Goal: Find specific page/section

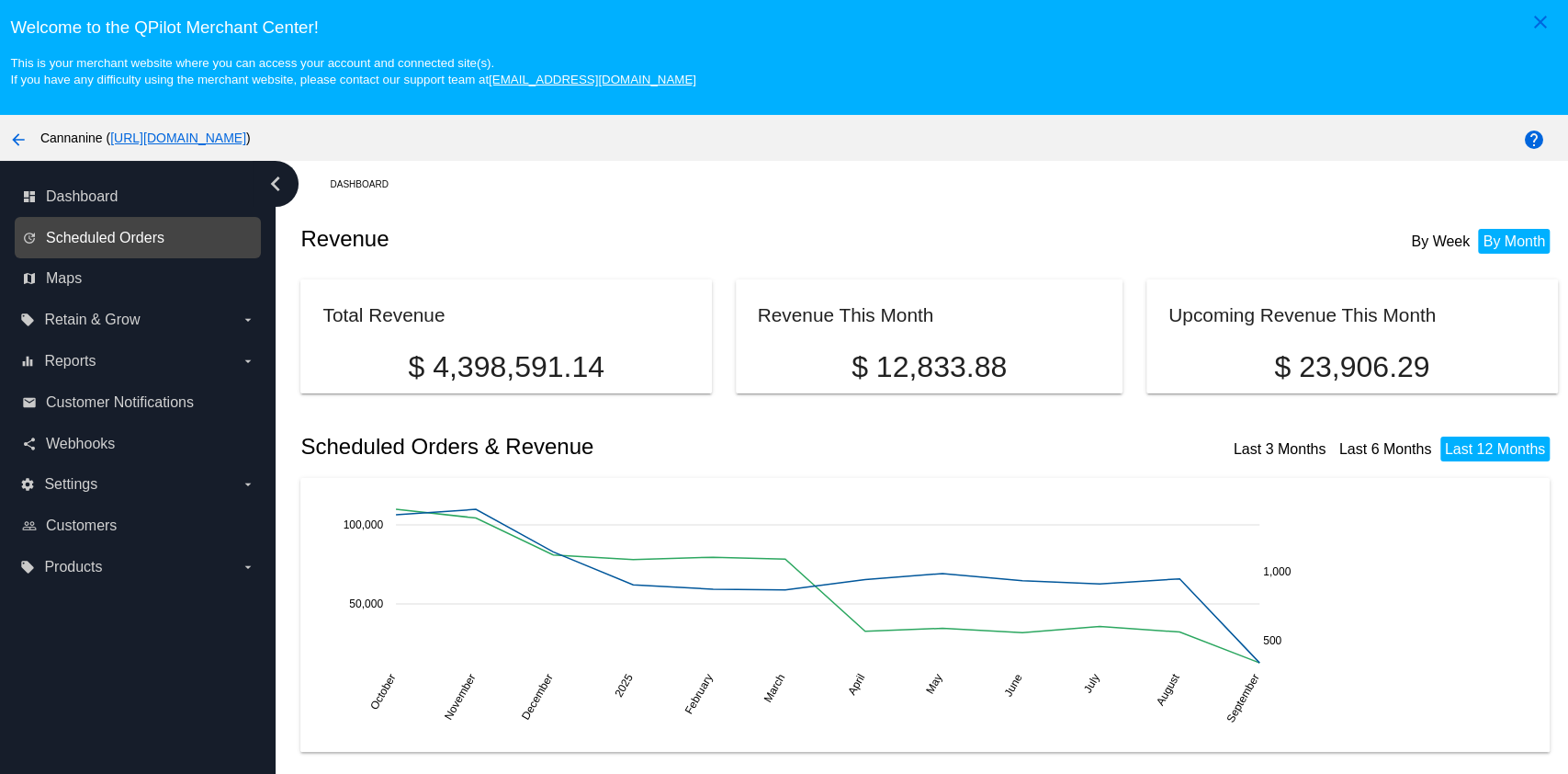
click at [91, 236] on span "Scheduled Orders" at bounding box center [105, 238] width 119 height 17
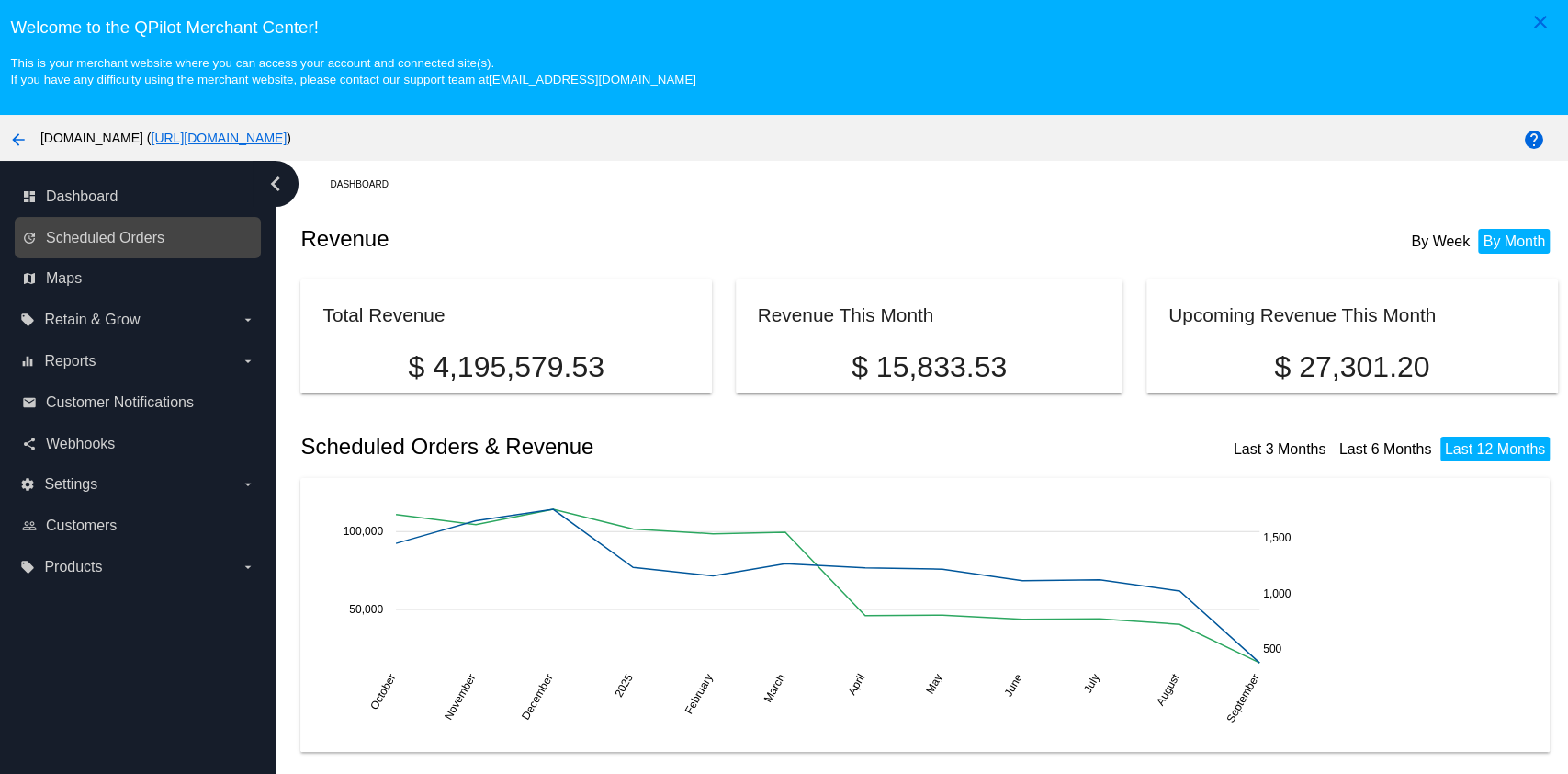
click at [177, 240] on link "update Scheduled Orders" at bounding box center [139, 238] width 234 height 29
